Goal: Use online tool/utility: Utilize a website feature to perform a specific function

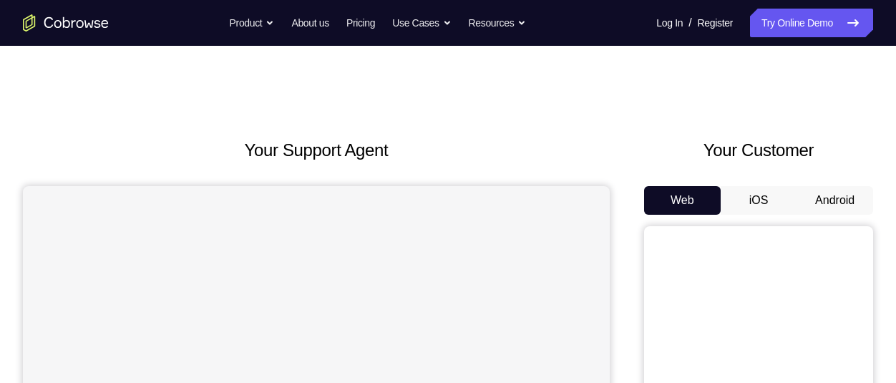
click at [842, 203] on button "Android" at bounding box center [835, 200] width 77 height 29
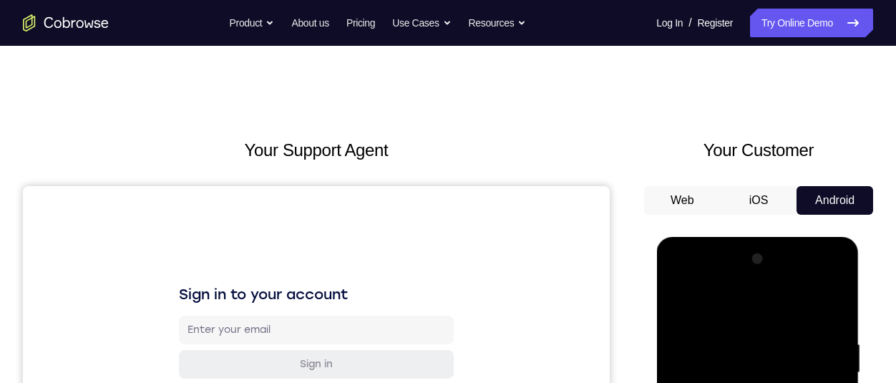
scroll to position [58, 0]
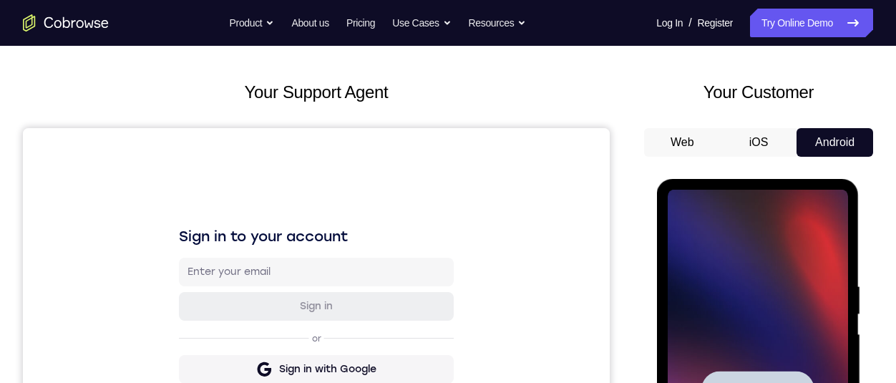
click at [792, 388] on span "Tap to Start" at bounding box center [757, 390] width 73 height 14
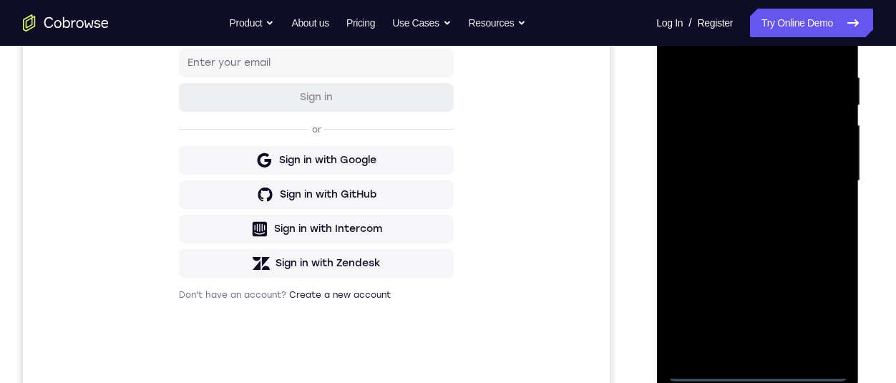
scroll to position [308, 0]
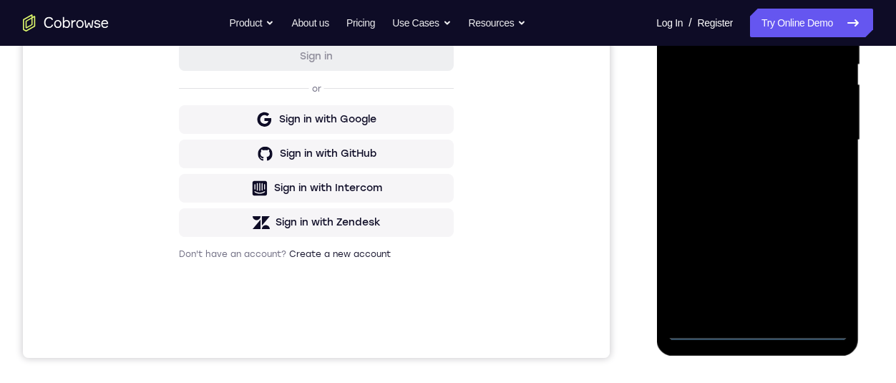
click at [761, 326] on div at bounding box center [757, 140] width 180 height 401
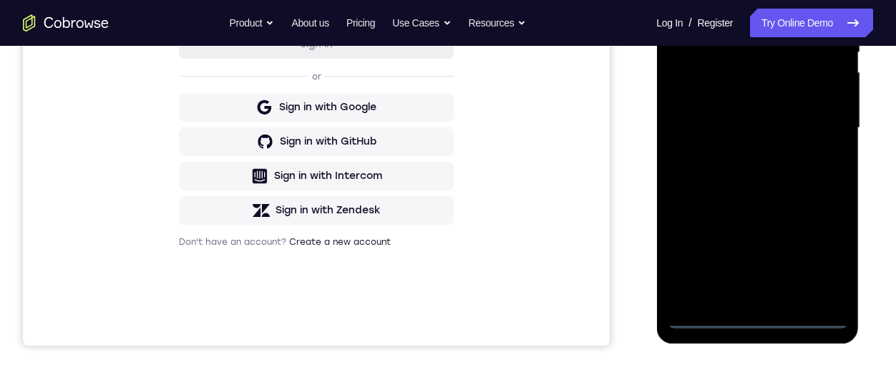
click at [816, 254] on div at bounding box center [757, 128] width 180 height 401
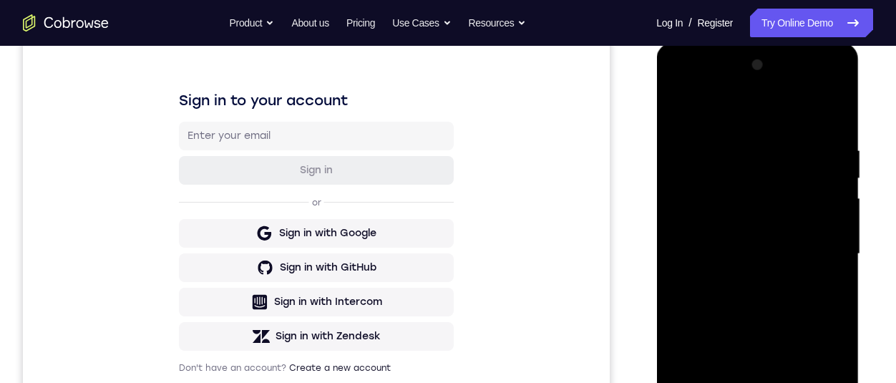
click at [783, 124] on div at bounding box center [757, 254] width 180 height 401
click at [813, 244] on div at bounding box center [757, 254] width 180 height 401
click at [734, 278] on div at bounding box center [757, 254] width 180 height 401
click at [783, 242] on div at bounding box center [757, 254] width 180 height 401
click at [729, 225] on div at bounding box center [757, 254] width 180 height 401
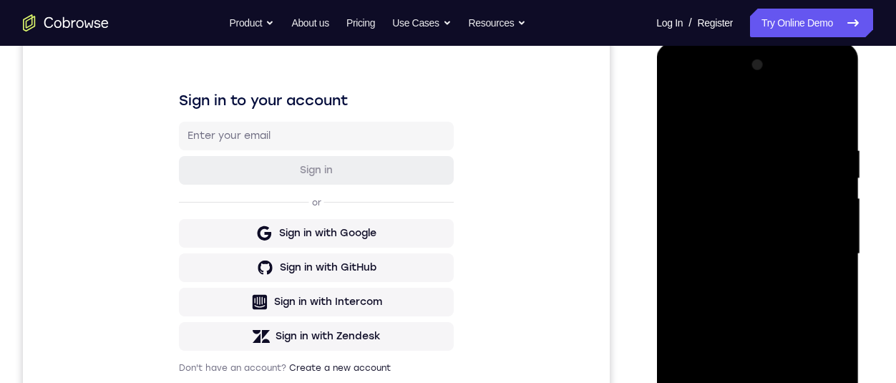
scroll to position [184, 0]
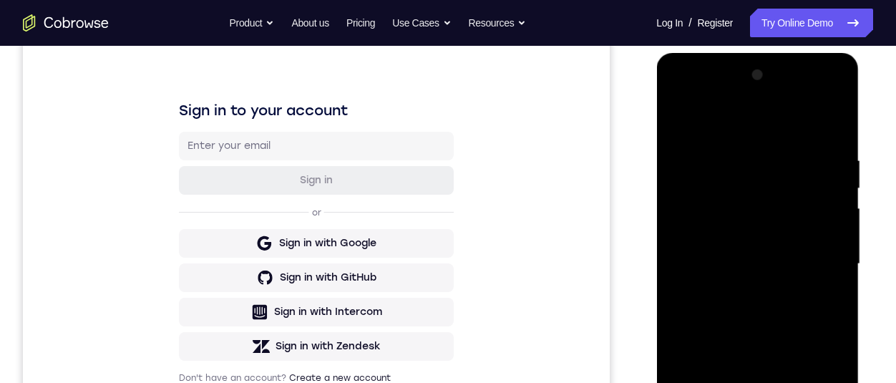
click at [835, 238] on div at bounding box center [757, 264] width 180 height 401
click at [802, 259] on div at bounding box center [757, 264] width 180 height 401
click at [804, 309] on div at bounding box center [757, 264] width 180 height 401
click at [812, 301] on div at bounding box center [757, 264] width 180 height 401
click at [832, 152] on div at bounding box center [757, 264] width 180 height 401
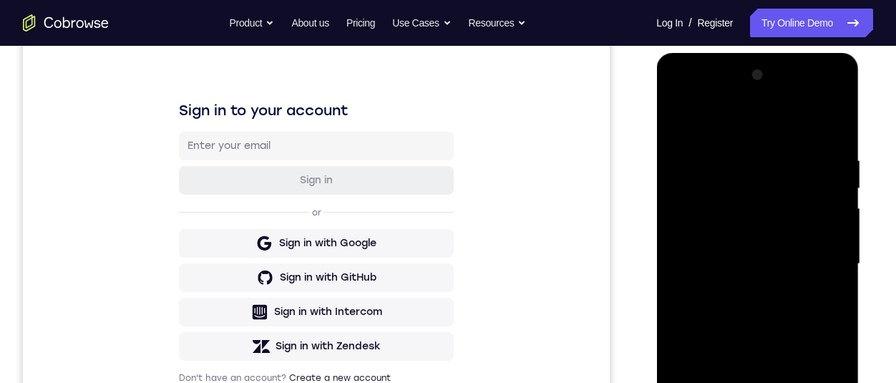
click at [794, 315] on div at bounding box center [757, 264] width 180 height 401
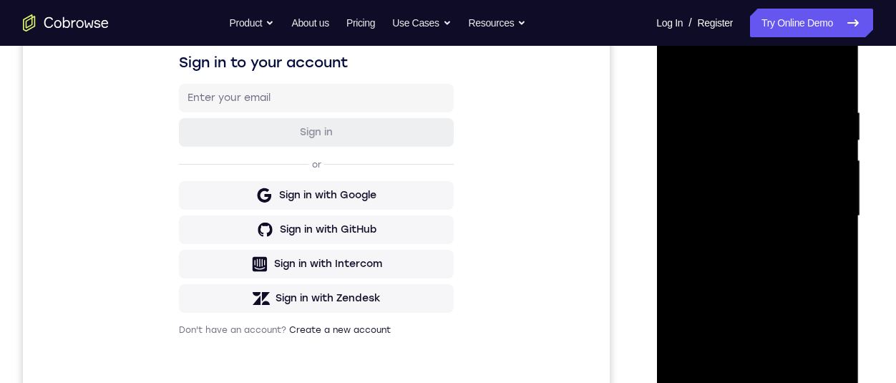
scroll to position [234, 0]
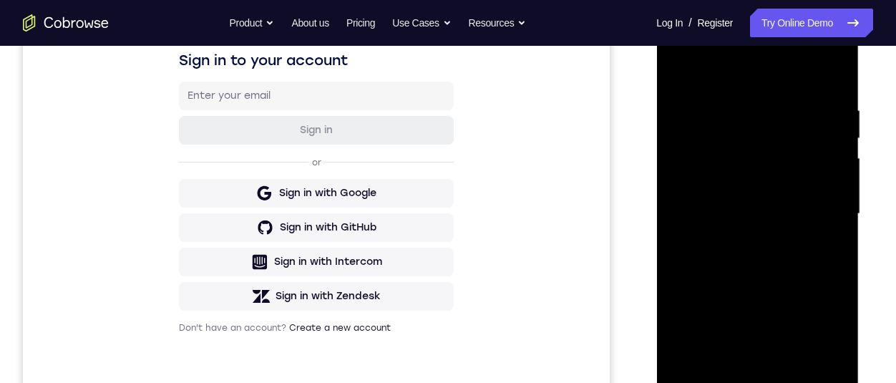
click at [804, 374] on div at bounding box center [757, 214] width 180 height 401
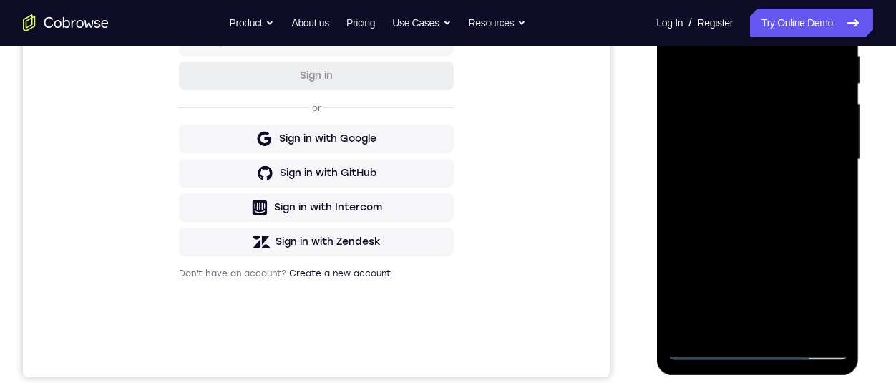
click at [832, 44] on div at bounding box center [757, 159] width 180 height 401
click at [869, 256] on div at bounding box center [758, 158] width 229 height 440
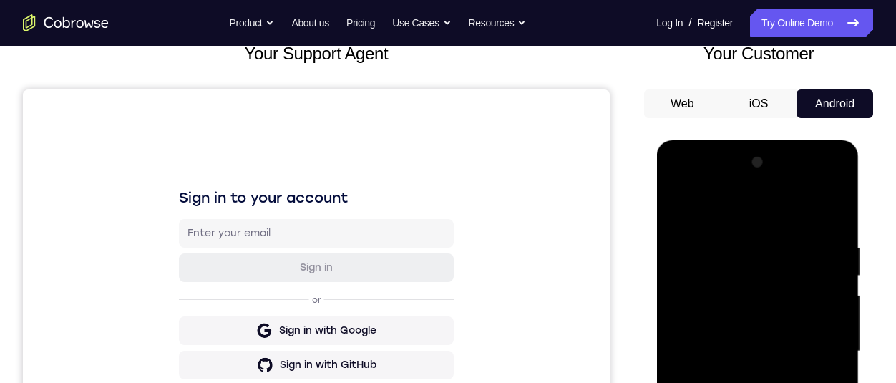
scroll to position [230, 0]
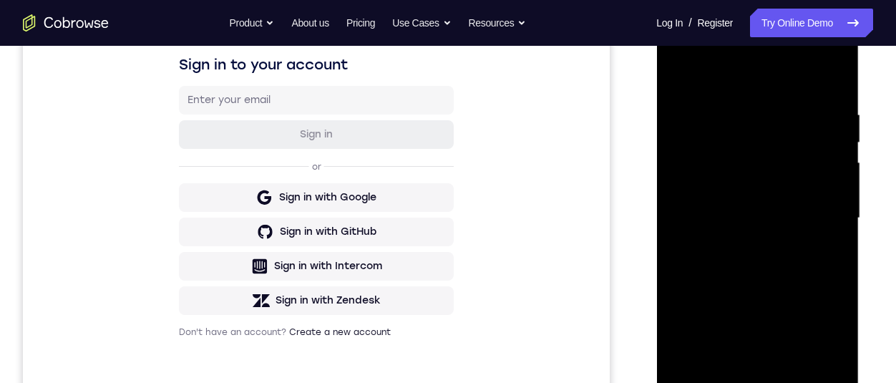
click at [800, 276] on div at bounding box center [757, 218] width 180 height 401
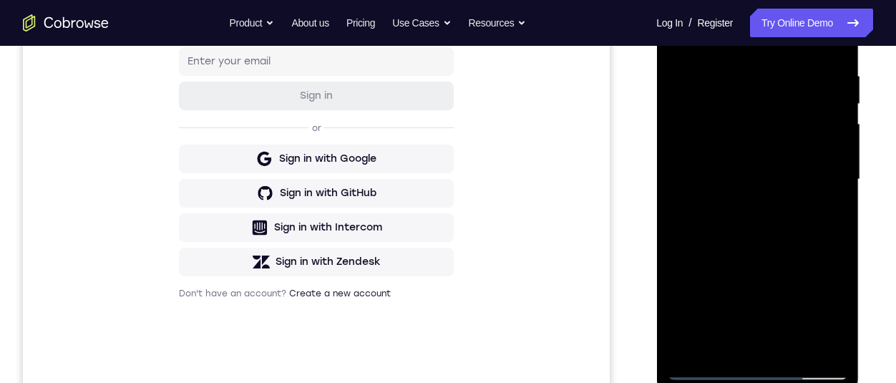
click at [838, 225] on div at bounding box center [757, 179] width 180 height 401
click at [835, 190] on div at bounding box center [757, 179] width 180 height 401
click at [794, 346] on div at bounding box center [757, 179] width 180 height 401
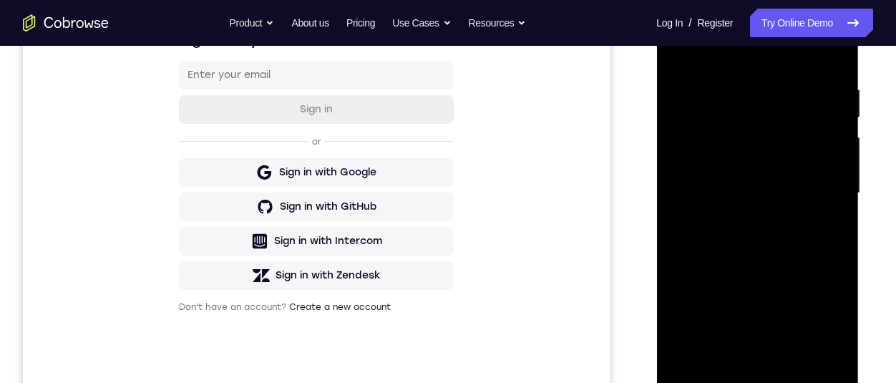
click at [793, 354] on div at bounding box center [757, 193] width 180 height 401
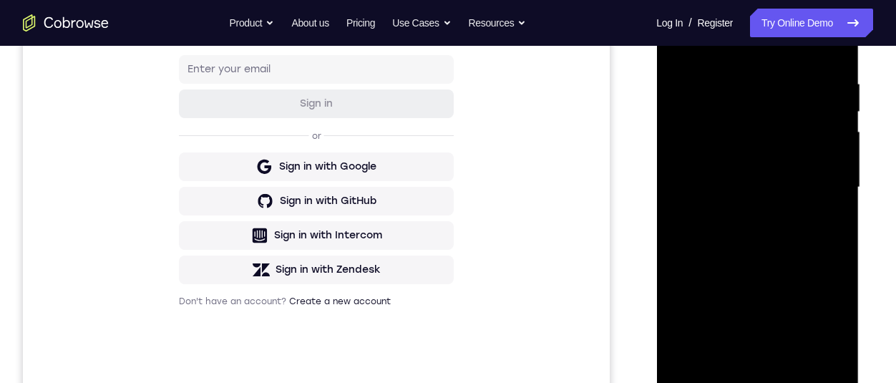
scroll to position [260, 0]
click at [797, 271] on div at bounding box center [757, 188] width 180 height 401
click at [777, 204] on div at bounding box center [757, 188] width 180 height 401
click at [730, 340] on div at bounding box center [757, 188] width 180 height 401
click at [733, 351] on div at bounding box center [757, 188] width 180 height 401
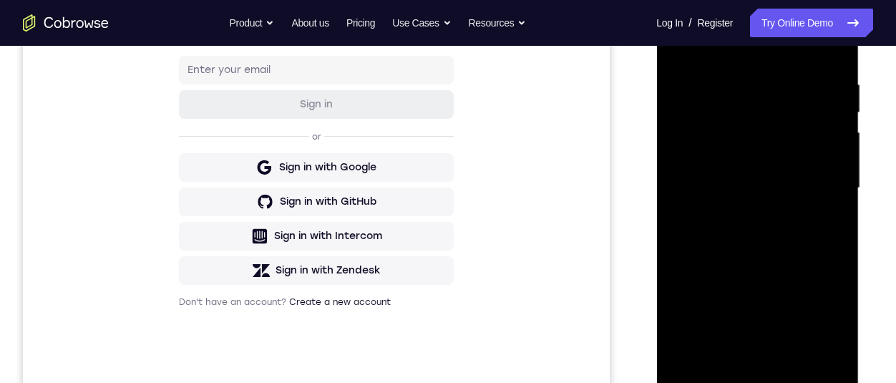
click at [831, 219] on div at bounding box center [757, 188] width 180 height 401
click at [834, 223] on div at bounding box center [757, 188] width 180 height 401
click at [719, 357] on div at bounding box center [757, 188] width 180 height 401
click at [737, 271] on div at bounding box center [757, 188] width 180 height 401
click at [800, 270] on div at bounding box center [757, 188] width 180 height 401
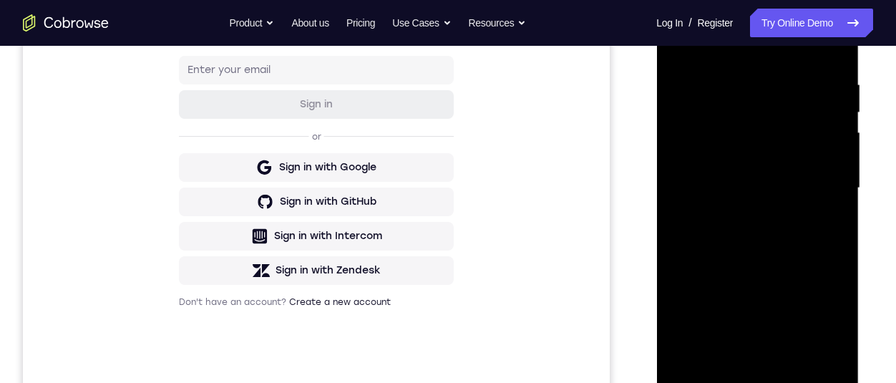
click at [829, 219] on div at bounding box center [757, 188] width 180 height 401
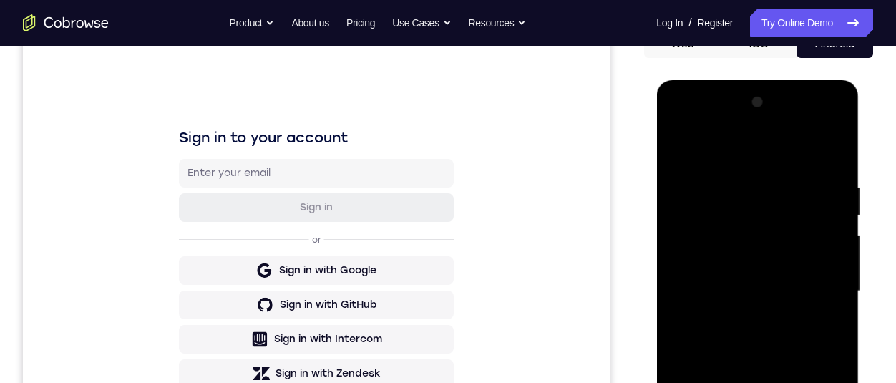
click at [681, 150] on div at bounding box center [757, 291] width 180 height 401
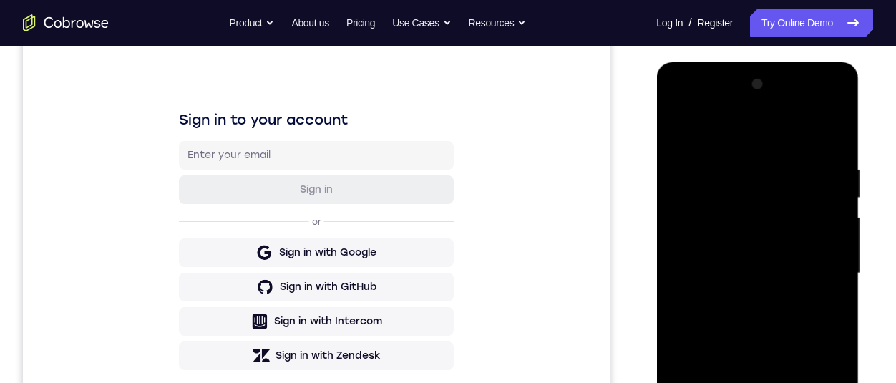
click at [774, 277] on div at bounding box center [757, 273] width 180 height 401
click at [710, 382] on div at bounding box center [757, 273] width 180 height 401
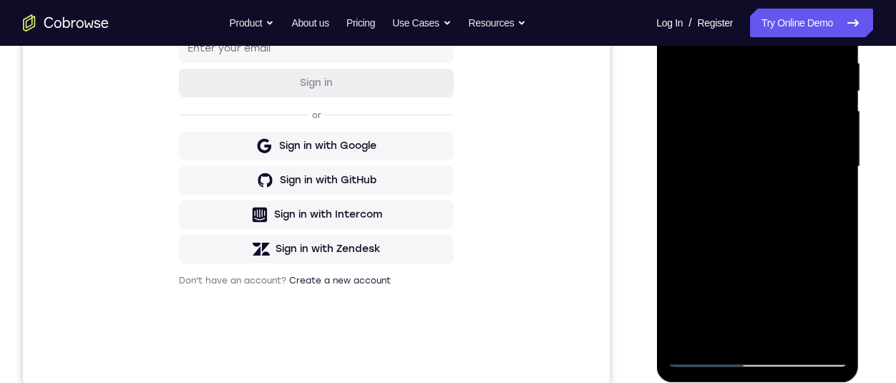
click at [746, 336] on div at bounding box center [757, 166] width 180 height 401
click at [822, 203] on div at bounding box center [757, 166] width 180 height 401
click at [685, 26] on div at bounding box center [757, 166] width 180 height 401
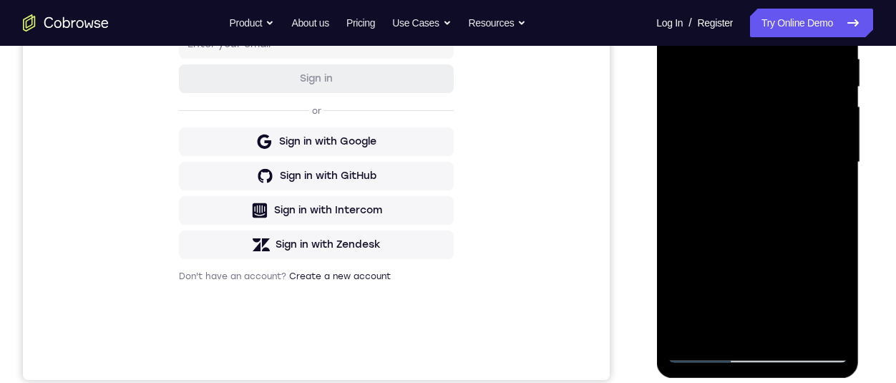
click at [794, 208] on div at bounding box center [757, 162] width 180 height 401
click at [743, 328] on div at bounding box center [757, 162] width 180 height 401
click at [820, 208] on div at bounding box center [757, 162] width 180 height 401
click at [827, 204] on div at bounding box center [757, 162] width 180 height 401
click at [831, 204] on div at bounding box center [757, 162] width 180 height 401
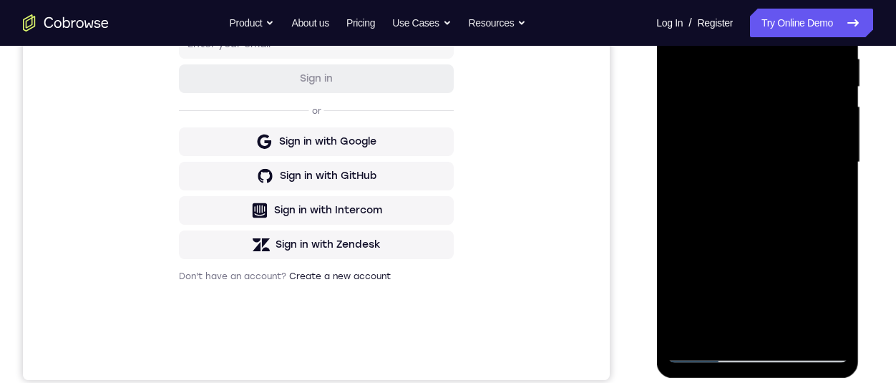
click at [822, 209] on div at bounding box center [757, 162] width 180 height 401
click at [827, 161] on div at bounding box center [757, 162] width 180 height 401
click at [828, 288] on div at bounding box center [757, 162] width 180 height 401
